Goal: Information Seeking & Learning: Learn about a topic

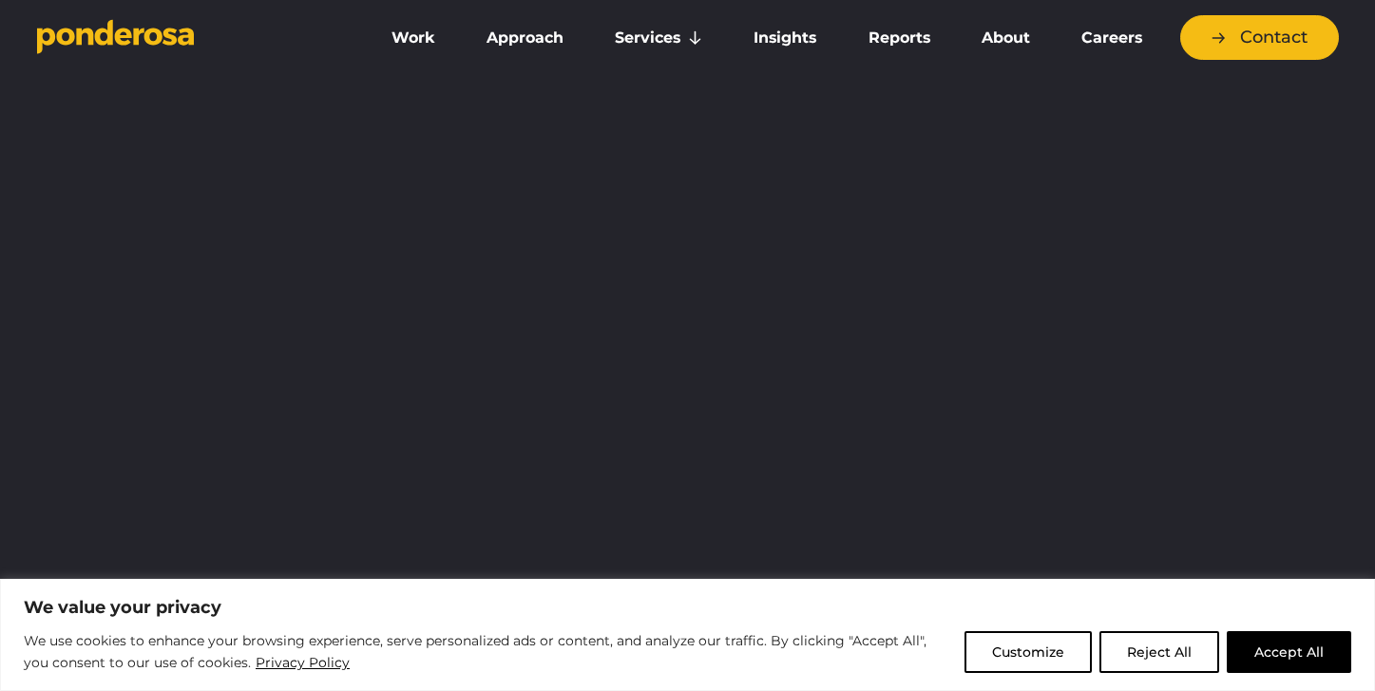
click at [1092, 33] on link "Careers" at bounding box center [1112, 38] width 105 height 40
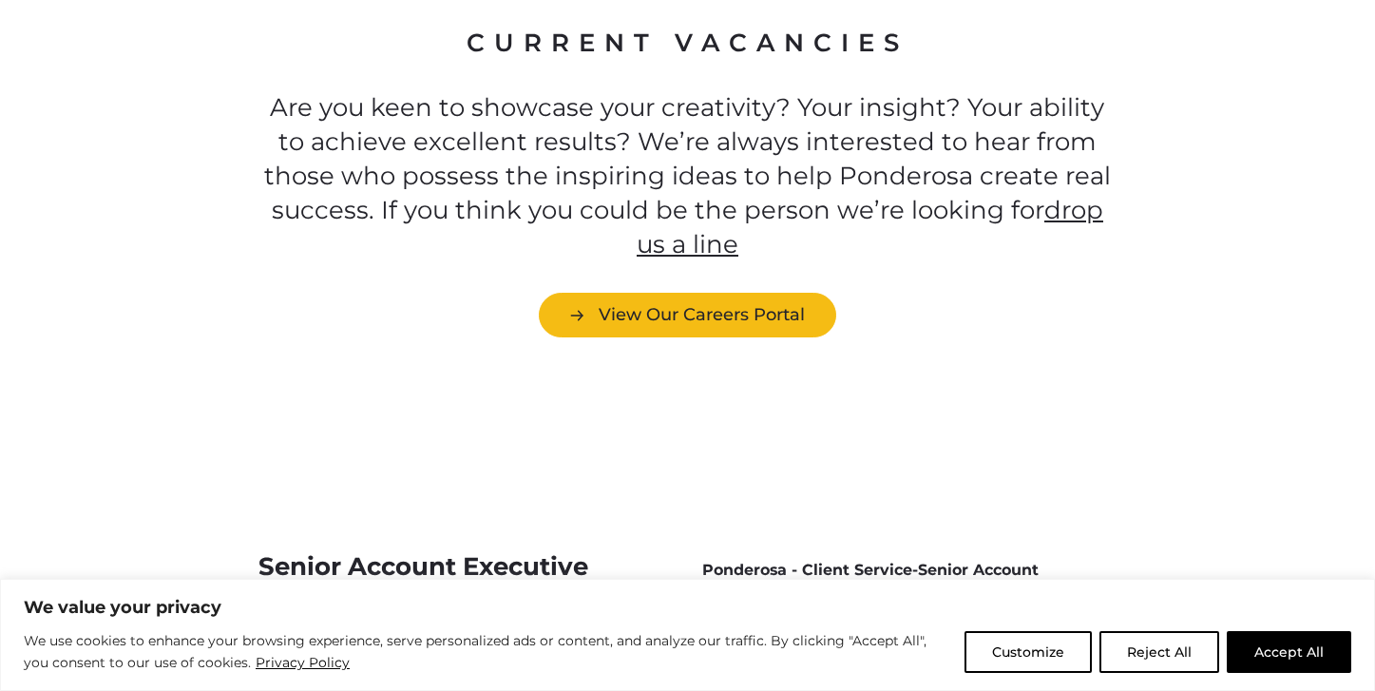
scroll to position [5430, 0]
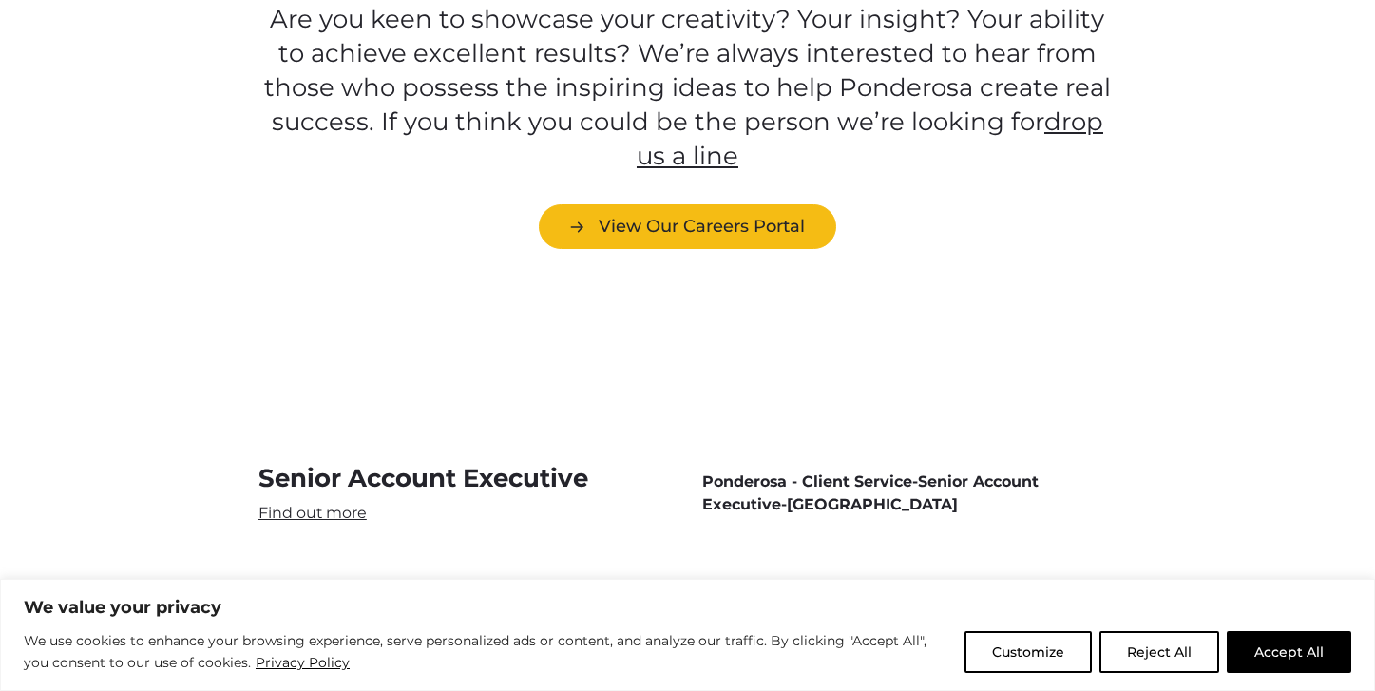
click at [341, 462] on link "Senior Account Executive" at bounding box center [466, 493] width 414 height 62
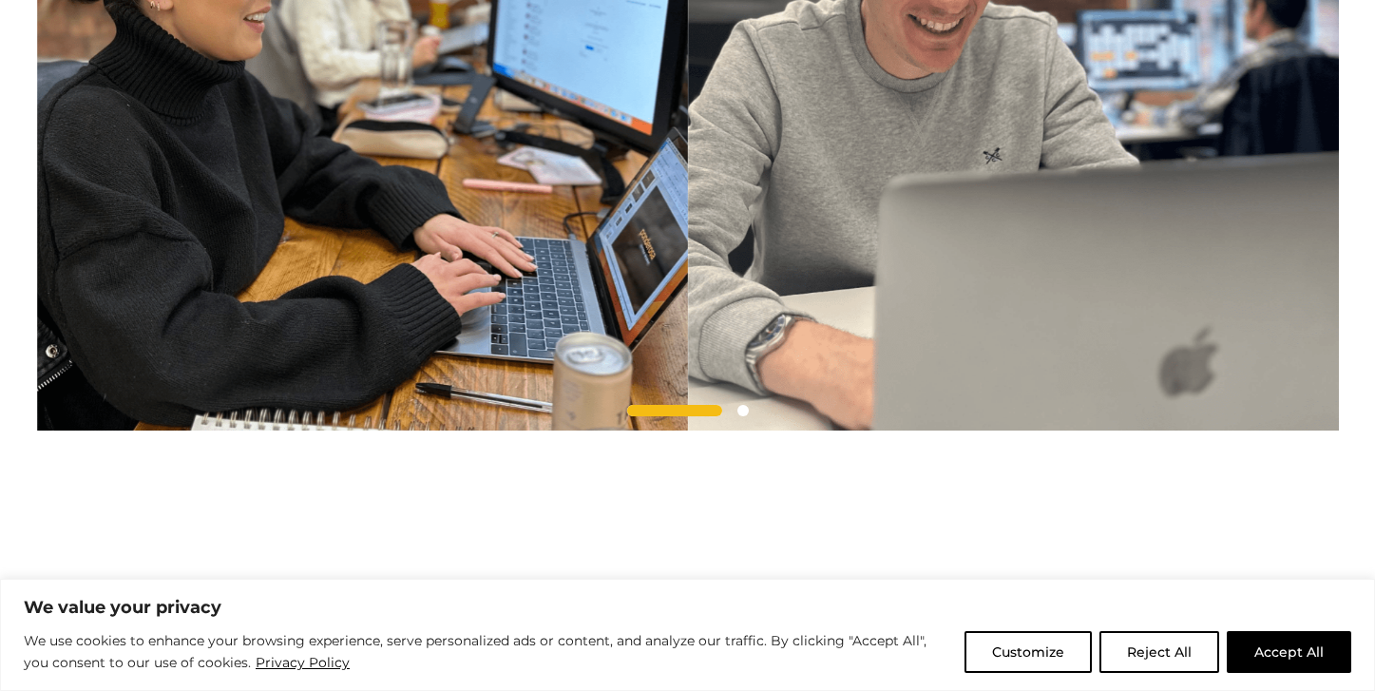
scroll to position [5141, 0]
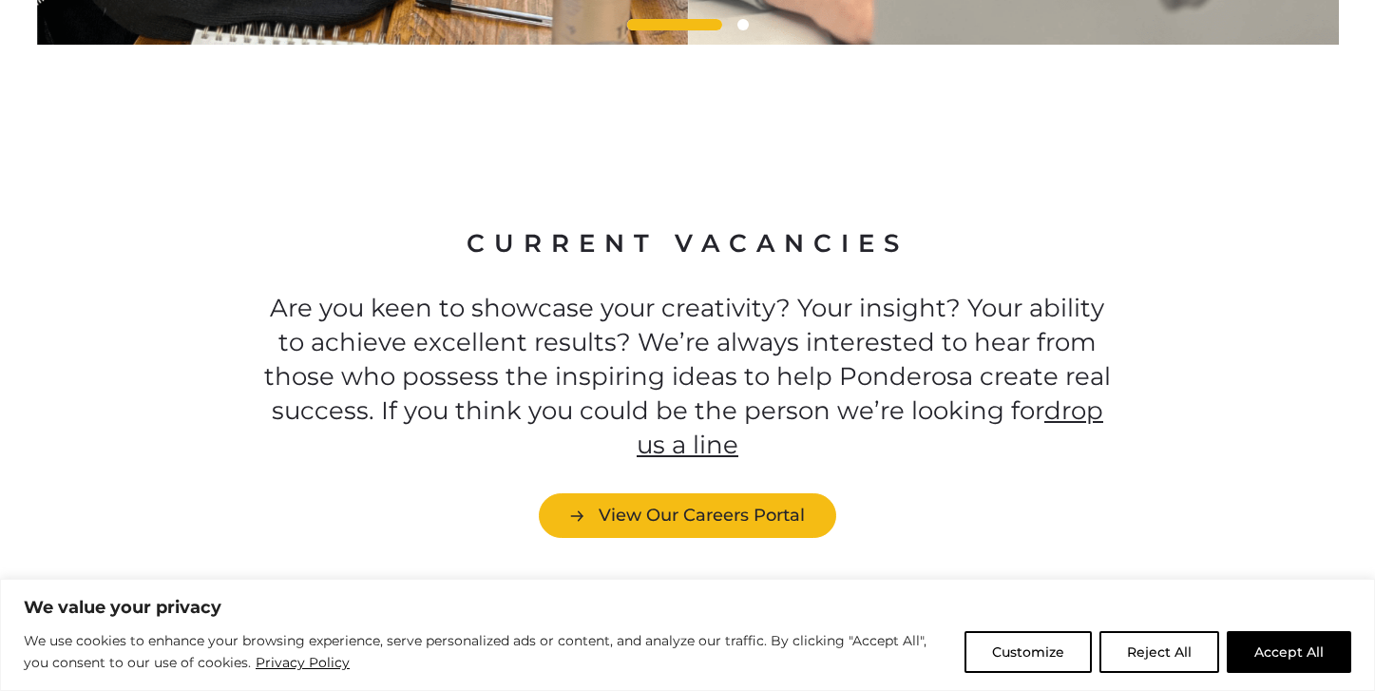
click at [655, 482] on div "Current Vacancies Are you keen to showcase your creativity? Your insight? Your …" at bounding box center [687, 383] width 1375 height 554
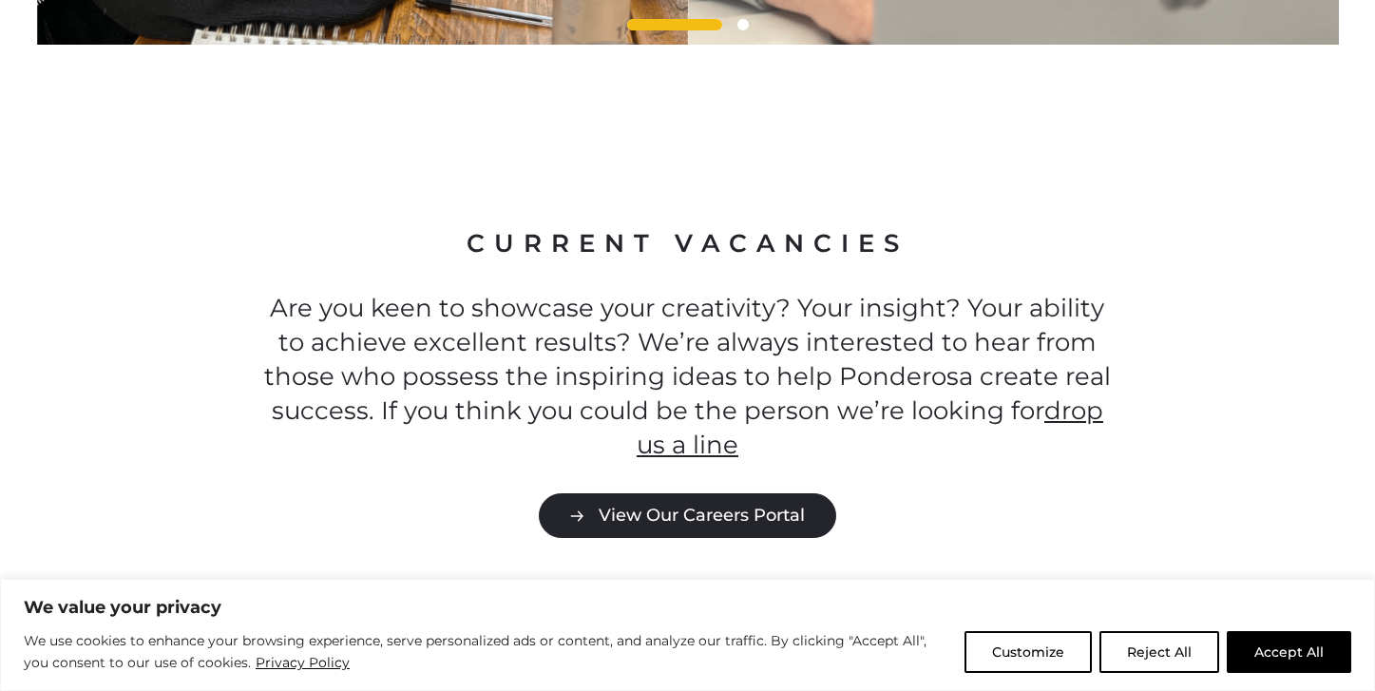
click at [664, 493] on link "View Our Careers Portal" at bounding box center [688, 515] width 298 height 45
